Goal: Transaction & Acquisition: Purchase product/service

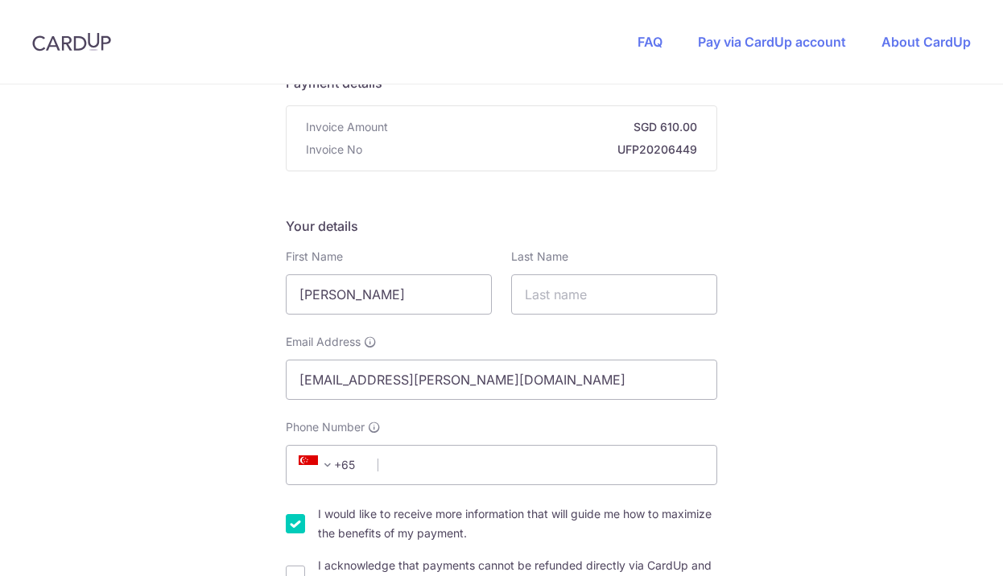
scroll to position [209, 0]
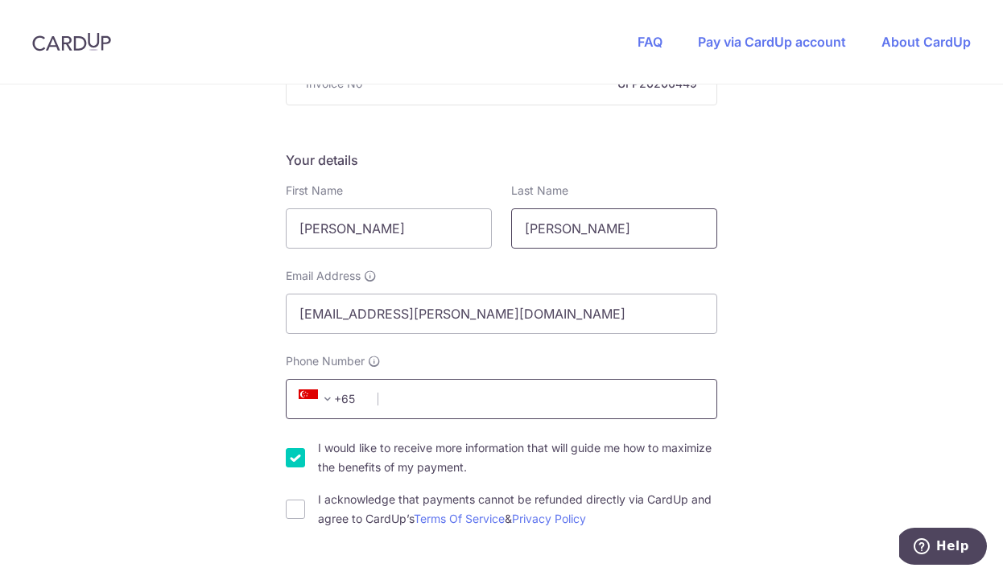
type input "[PERSON_NAME]"
type input "86181096"
click at [290, 456] on input "I would like to receive more information that will guide me how to maximize the…" at bounding box center [295, 457] width 19 height 19
checkbox input "false"
click at [300, 516] on input "I acknowledge that payments cannot be refunded directly via CardUp and agree to…" at bounding box center [295, 509] width 19 height 19
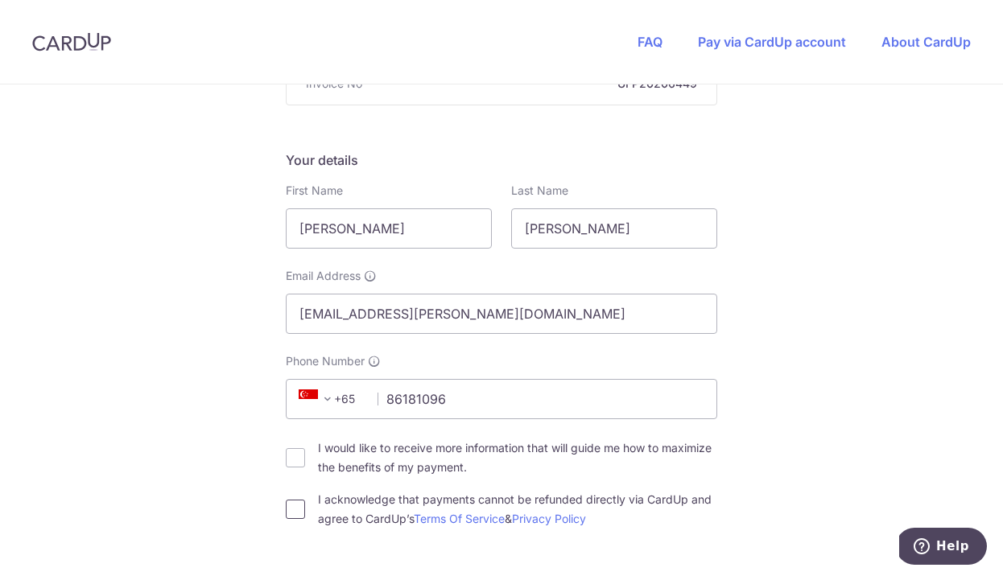
checkbox input "true"
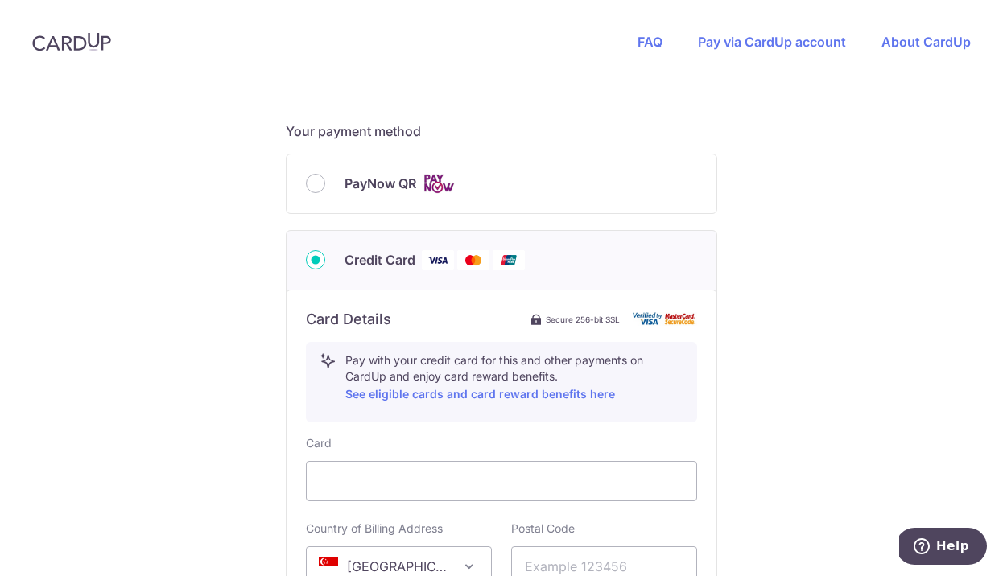
scroll to position [688, 0]
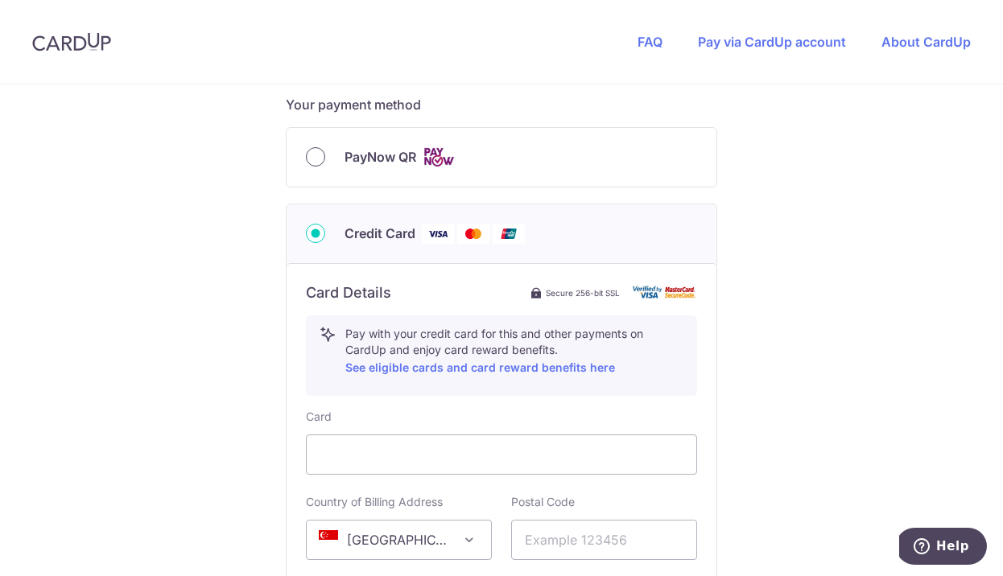
click at [311, 156] on input "PayNow QR" at bounding box center [315, 156] width 19 height 19
radio input "true"
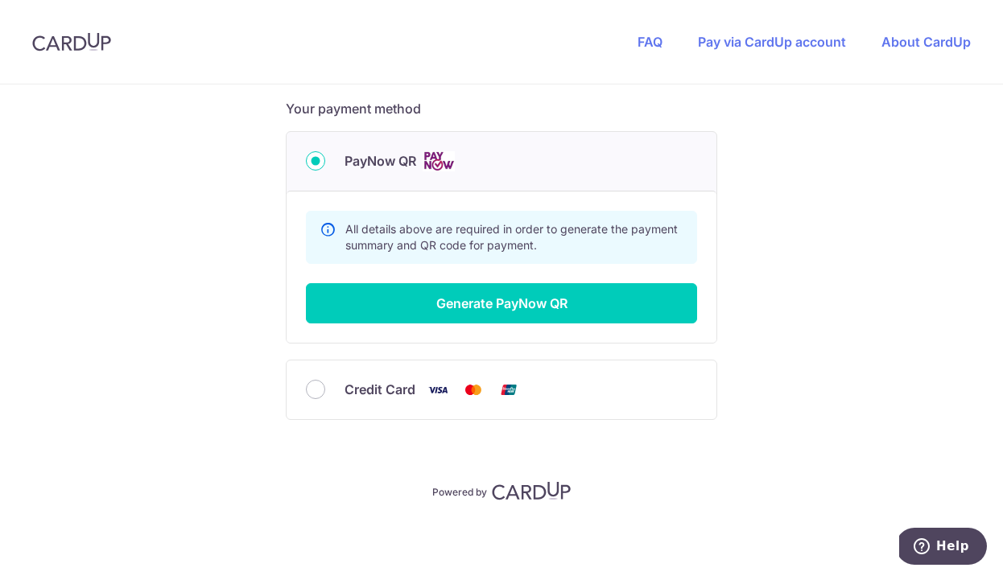
scroll to position [684, 0]
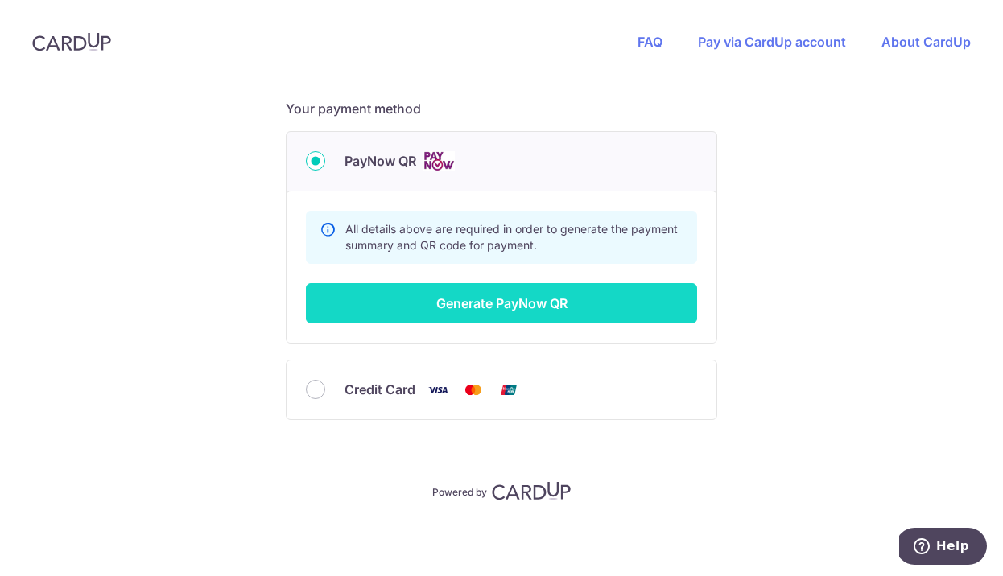
click at [447, 314] on button "Generate PayNow QR" at bounding box center [501, 303] width 391 height 40
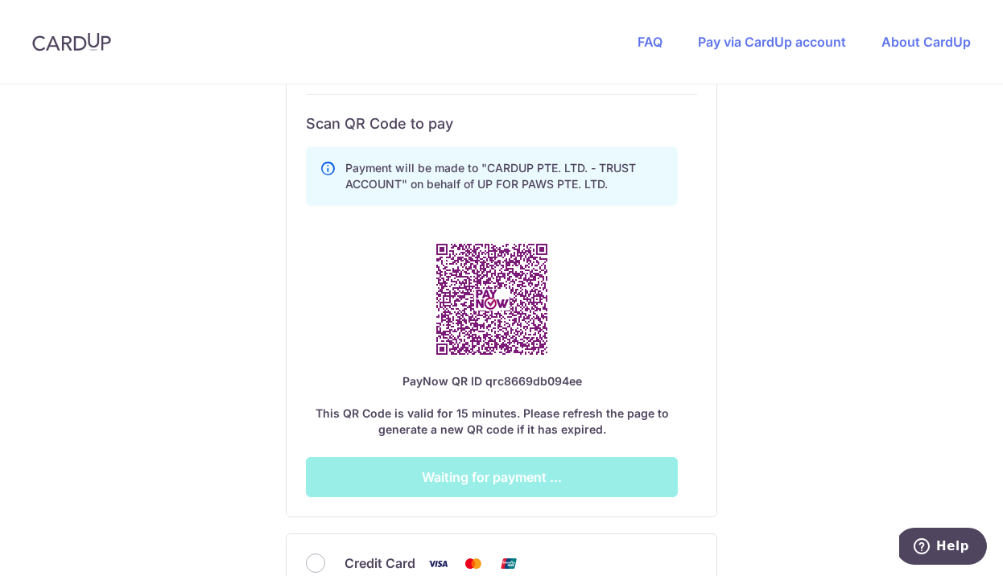
scroll to position [873, 0]
